Goal: Task Accomplishment & Management: Use online tool/utility

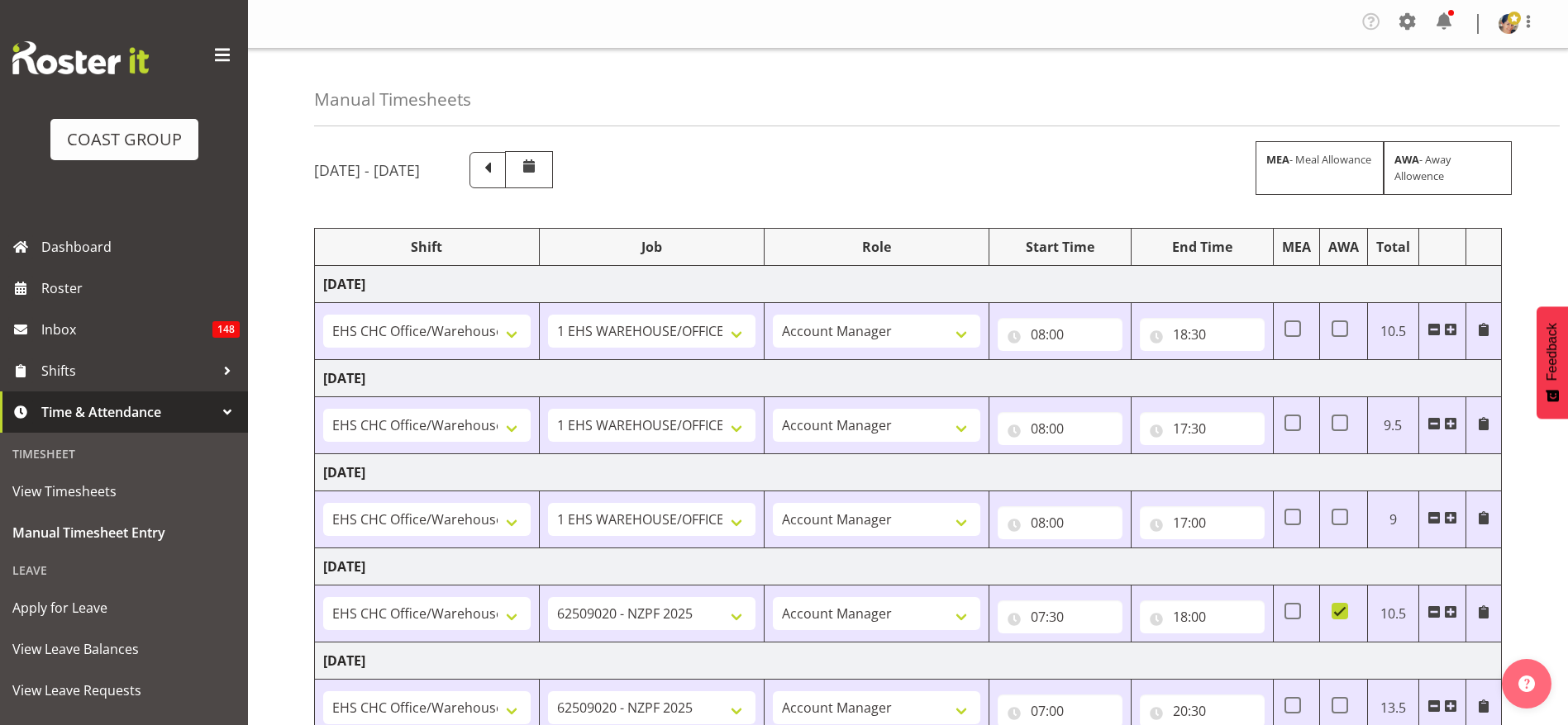
select select "1404"
select select "69"
select select "37"
select select "1404"
select select "69"
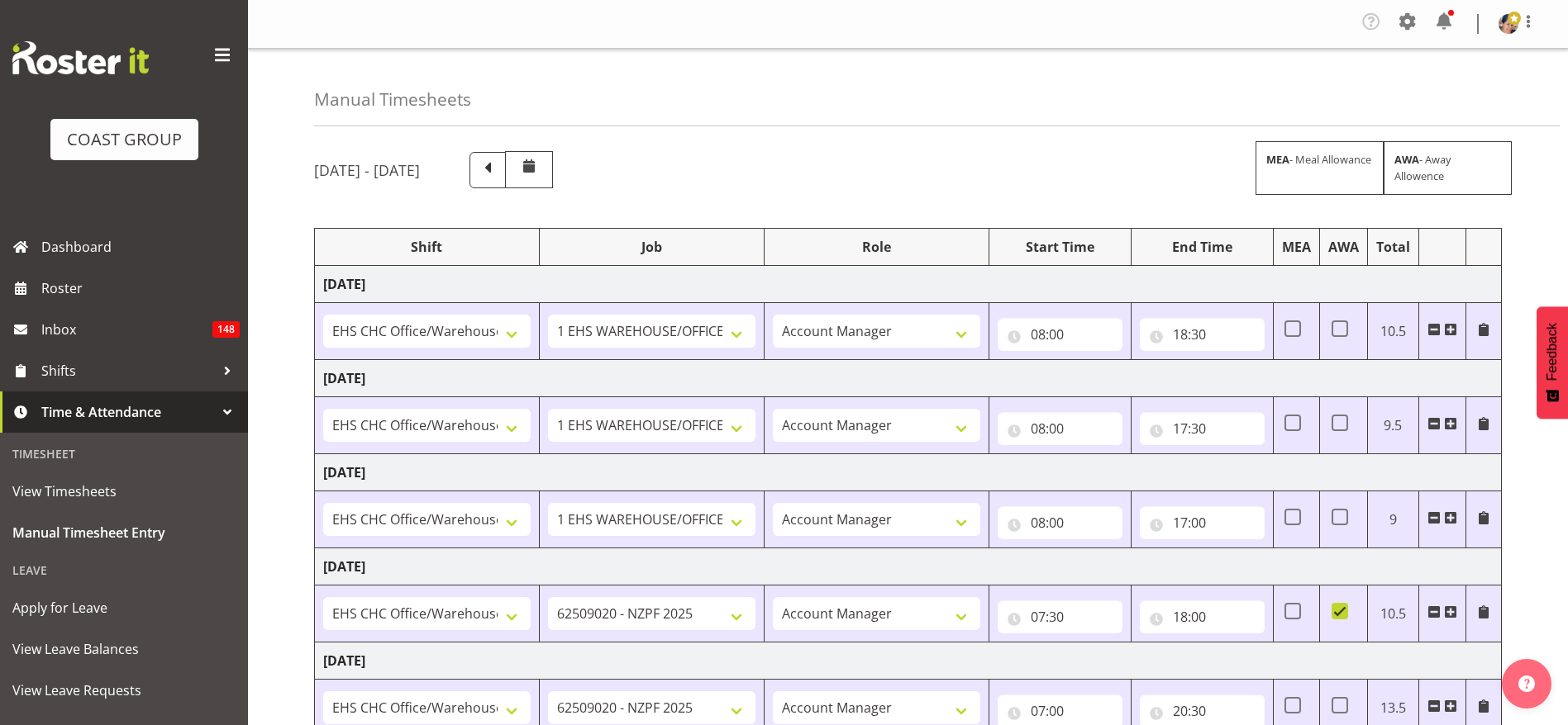
select select "37"
select select "1404"
select select "69"
select select "37"
select select "1404"
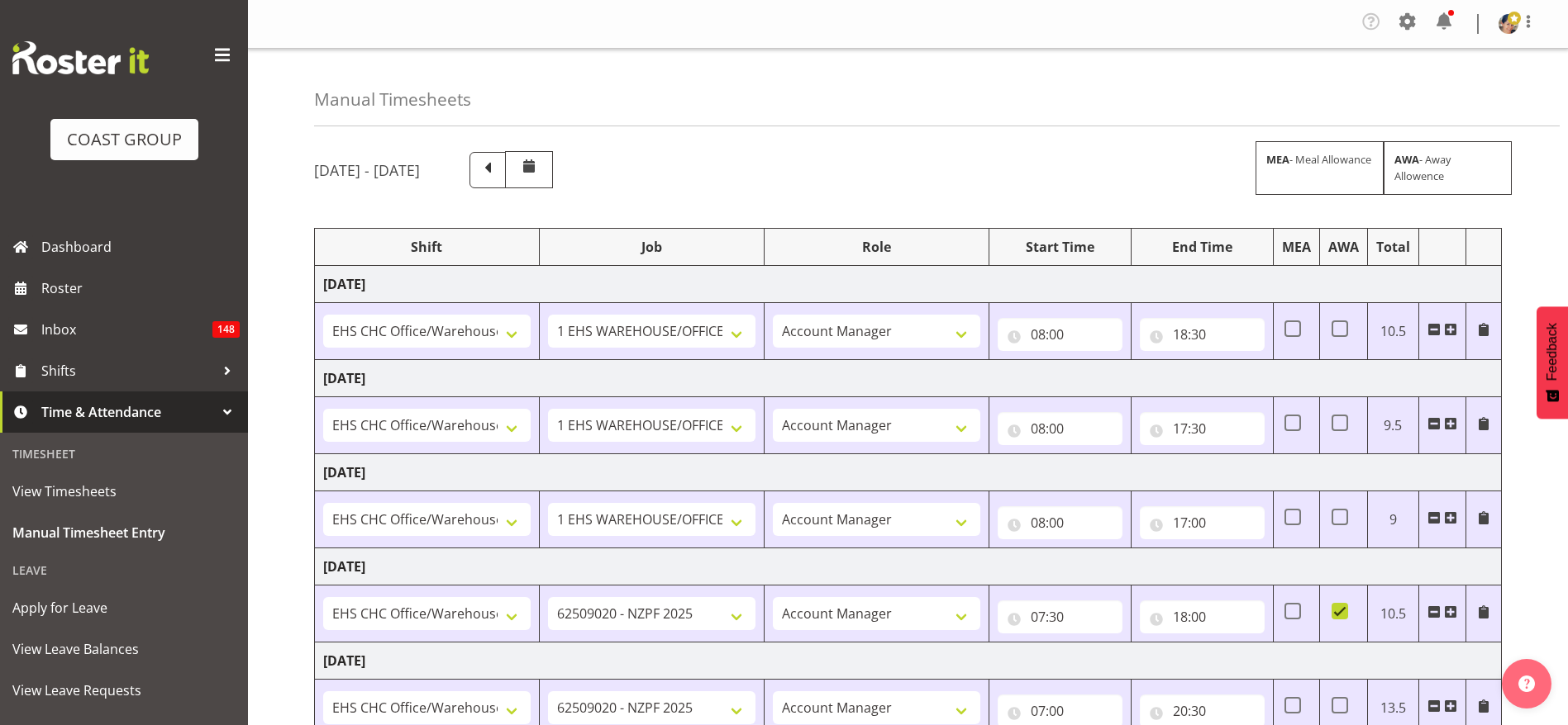
select select "9201"
select select "37"
select select "1404"
select select "9201"
select select "37"
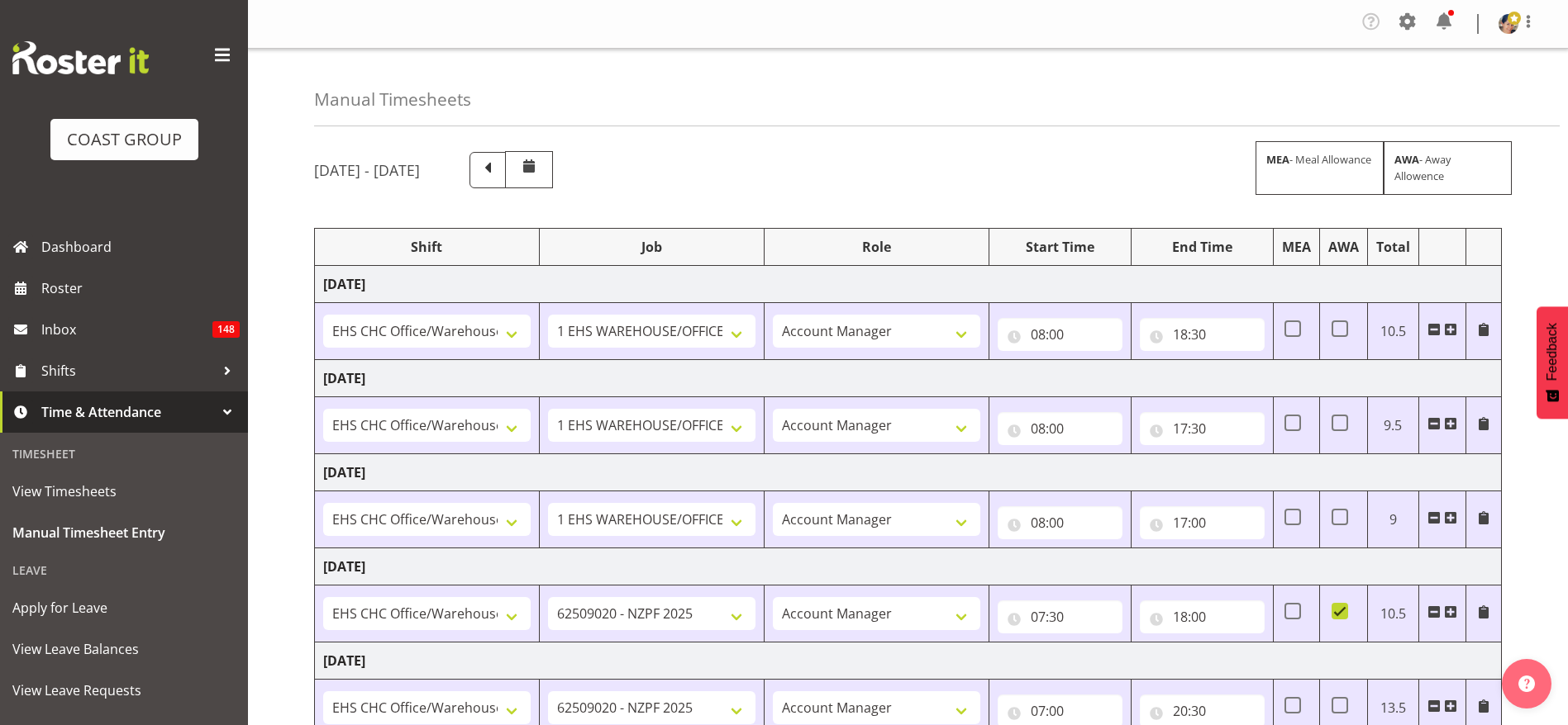
select select "1404"
select select "9202"
select select "37"
select select "1404"
select select "69"
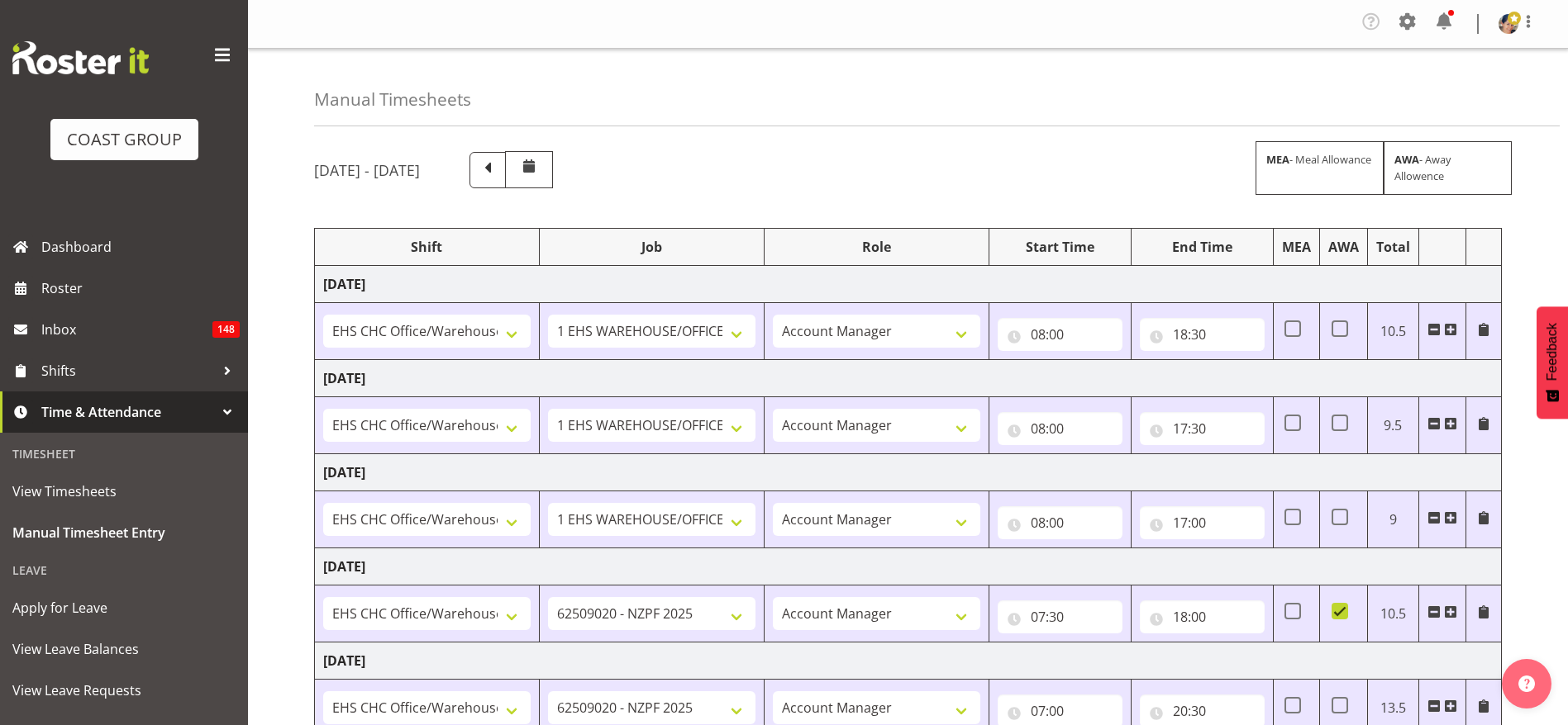
select select "37"
select select "1404"
select select "9202"
select select "37"
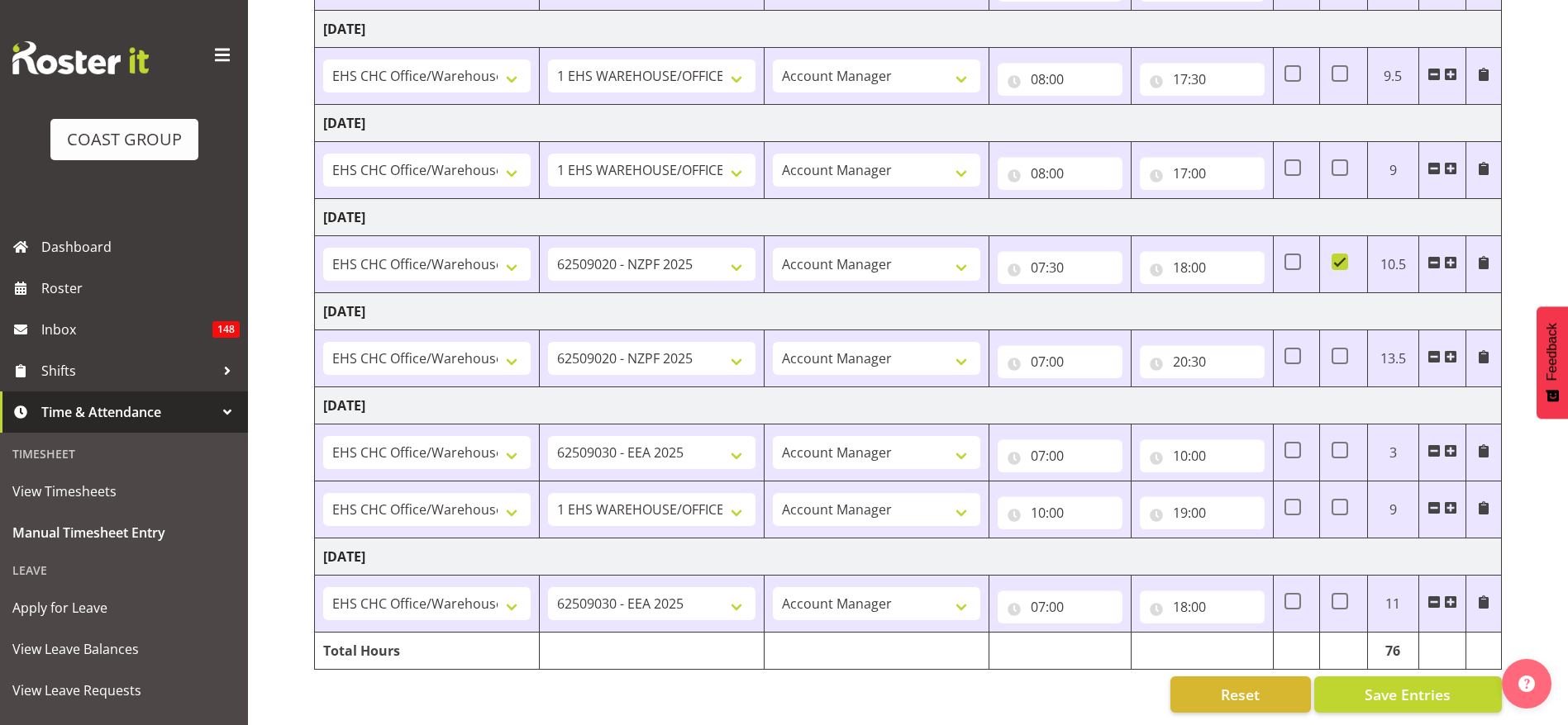
scroll to position [368, 0]
